Goal: Register for event/course

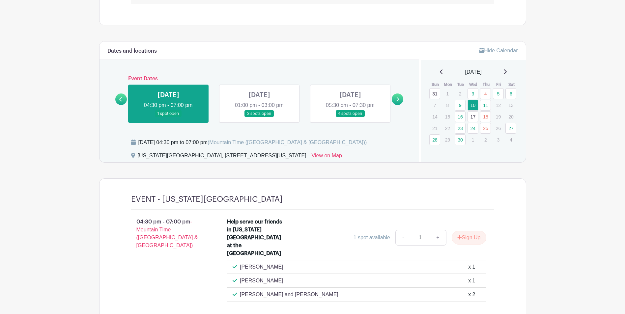
scroll to position [362, 0]
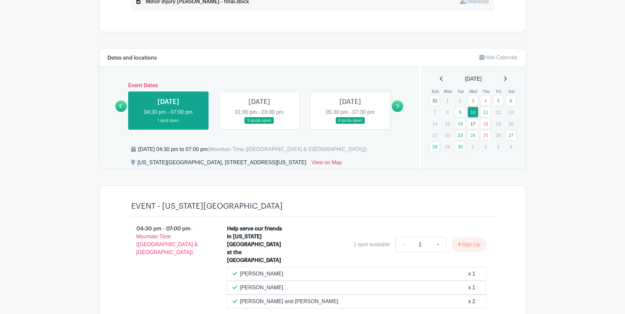
click at [259, 124] on link at bounding box center [259, 124] width 0 height 0
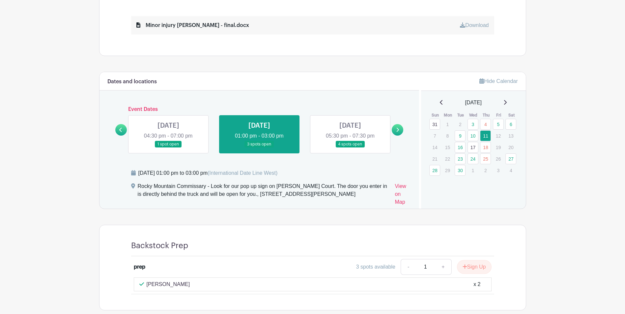
scroll to position [324, 0]
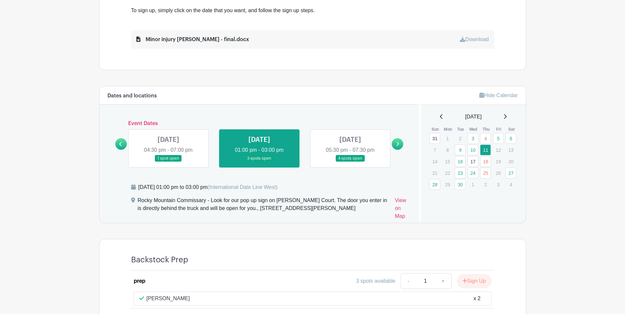
click at [350, 162] on link at bounding box center [350, 162] width 0 height 0
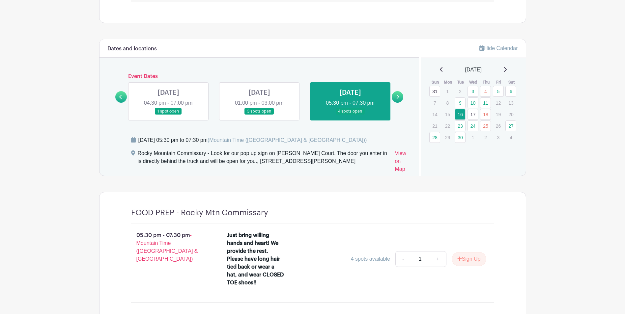
scroll to position [371, 0]
click at [350, 115] on link at bounding box center [350, 115] width 0 height 0
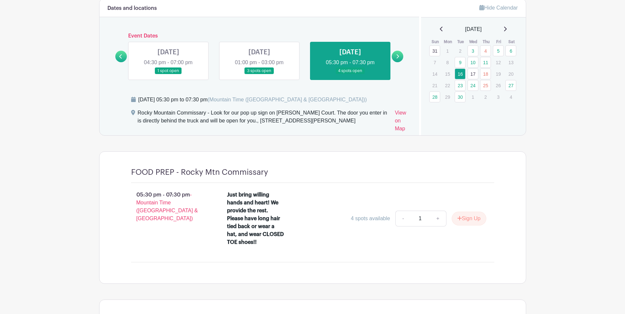
scroll to position [404, 0]
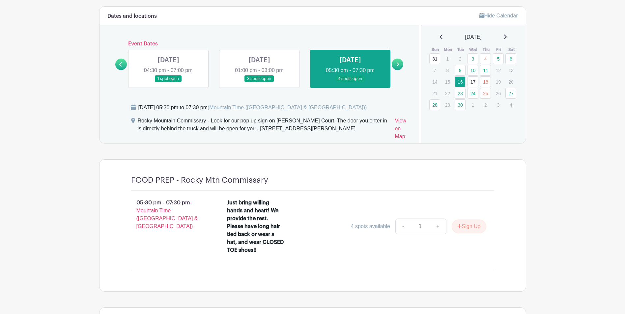
click at [259, 82] on link at bounding box center [259, 82] width 0 height 0
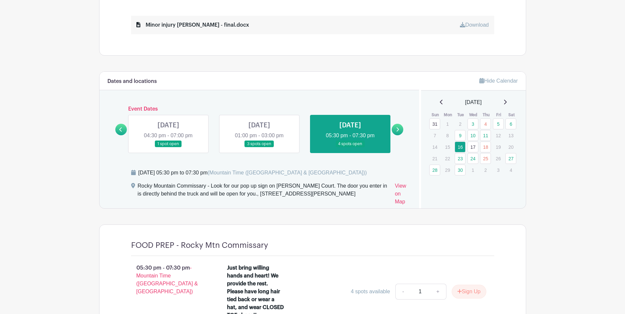
scroll to position [338, 0]
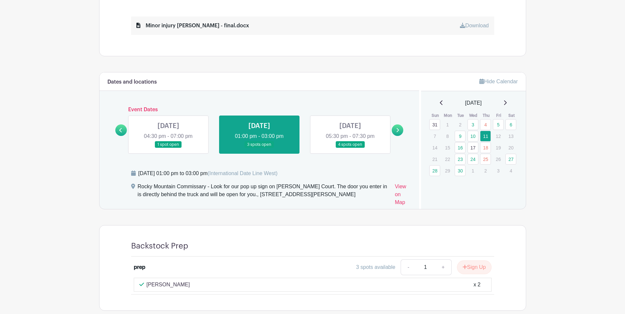
click at [121, 130] on icon at bounding box center [120, 130] width 3 height 5
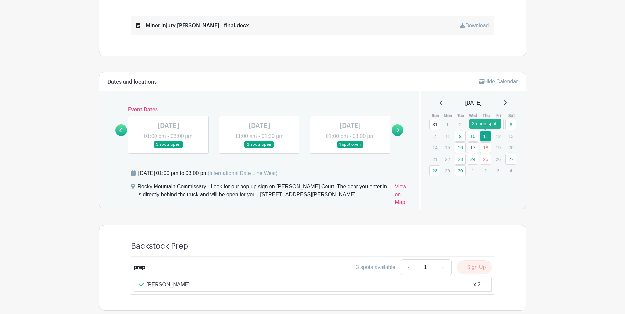
click at [483, 136] on link "11" at bounding box center [485, 136] width 11 height 11
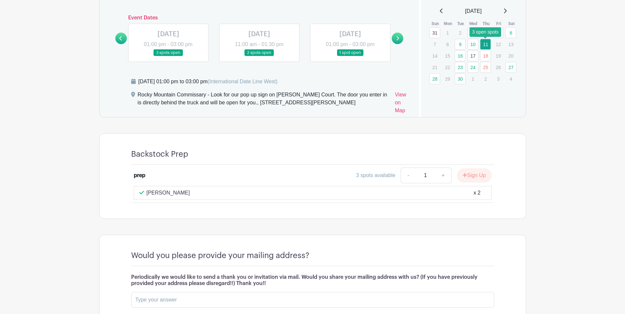
scroll to position [437, 0]
